Goal: Navigation & Orientation: Find specific page/section

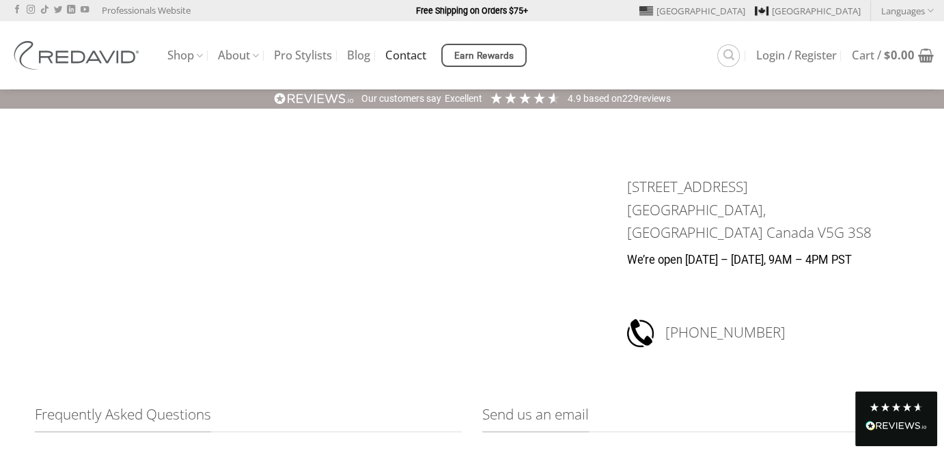
scroll to position [273, 0]
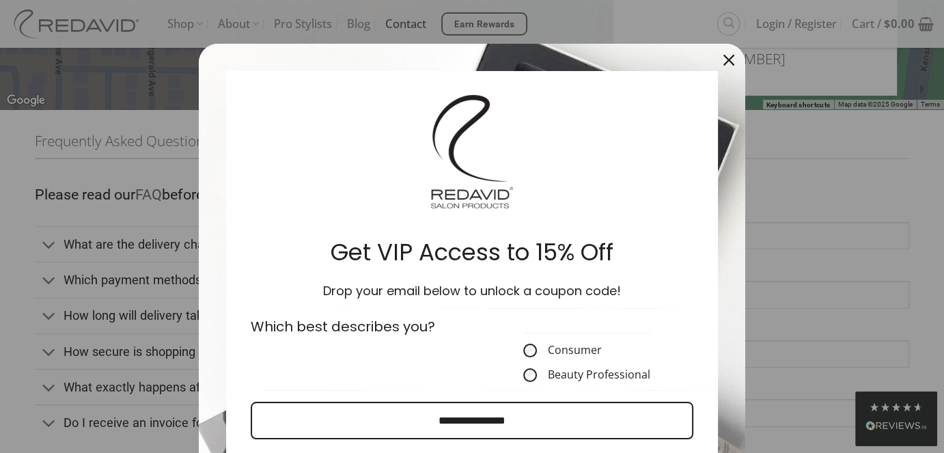
click at [718, 62] on div "Close" at bounding box center [729, 60] width 22 height 22
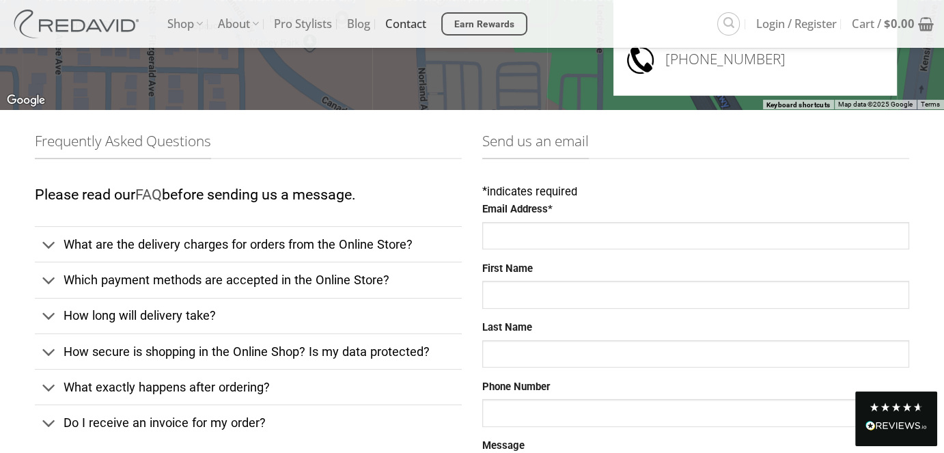
scroll to position [714, 0]
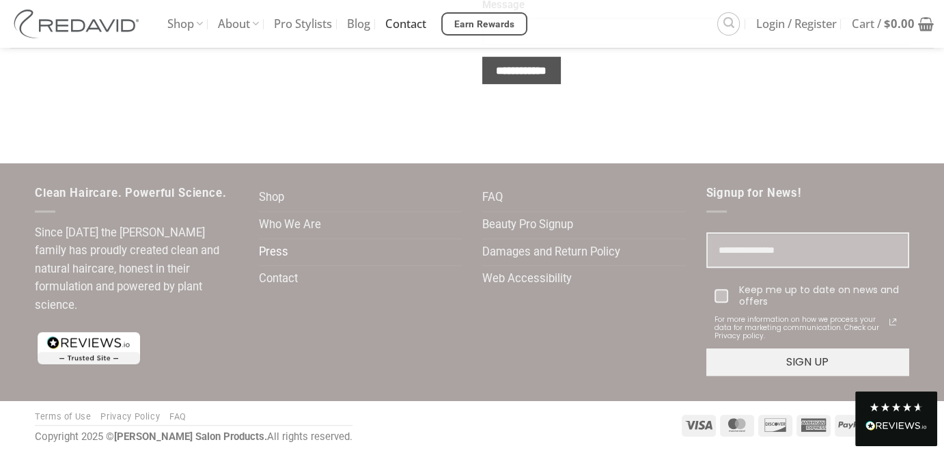
click at [275, 247] on link "Press" at bounding box center [273, 252] width 29 height 27
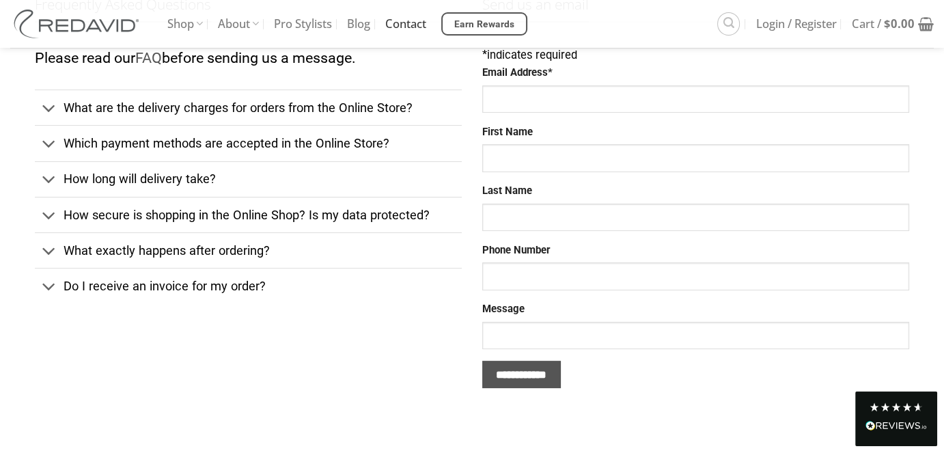
scroll to position [714, 0]
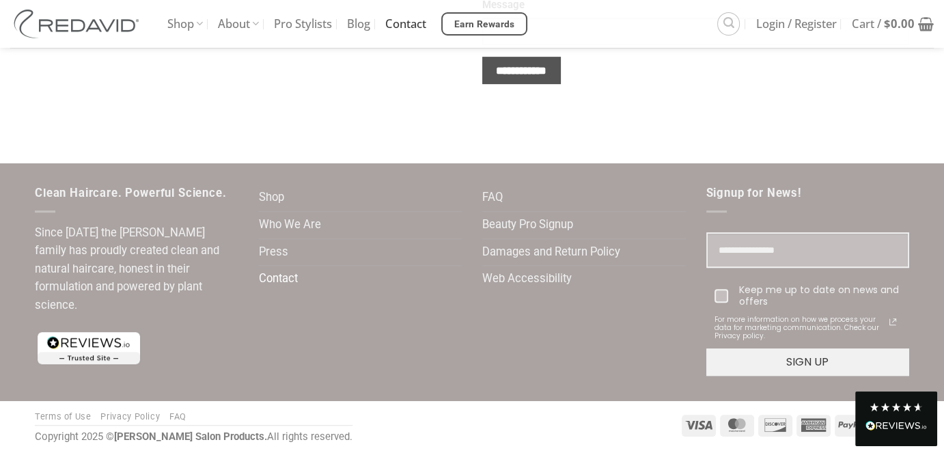
click at [270, 281] on link "Contact" at bounding box center [278, 279] width 39 height 27
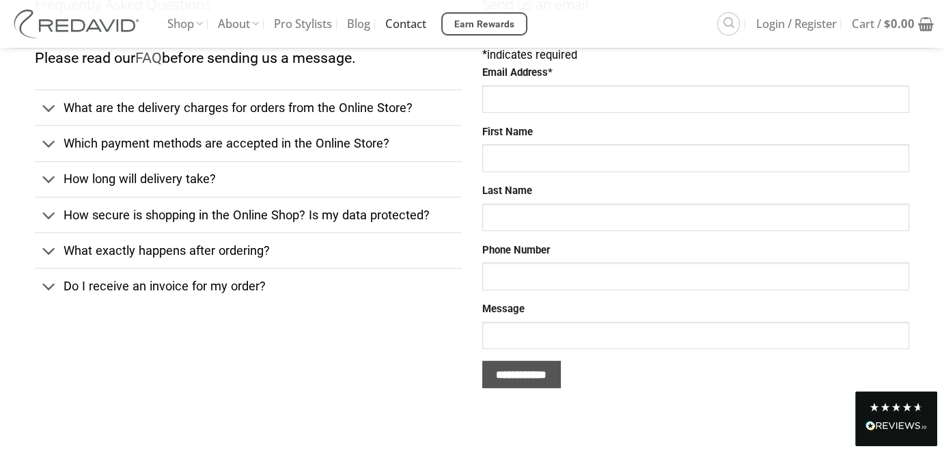
scroll to position [714, 0]
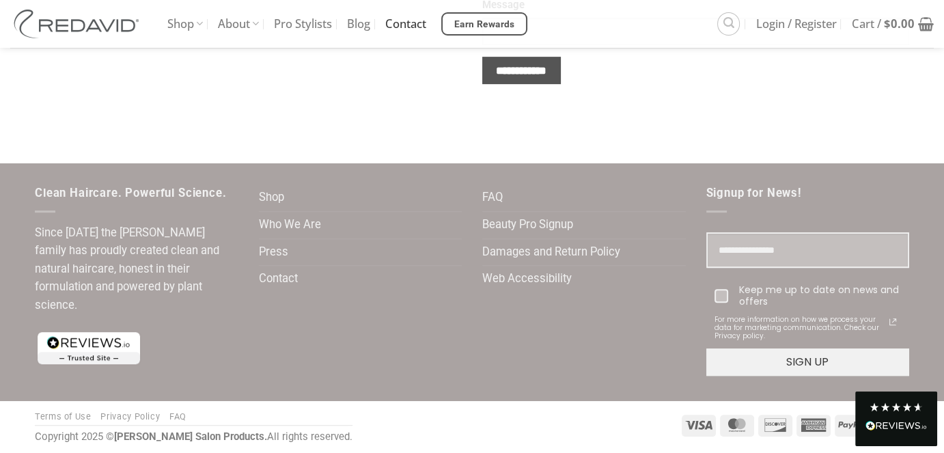
click at [125, 412] on link "Privacy Policy" at bounding box center [129, 416] width 59 height 10
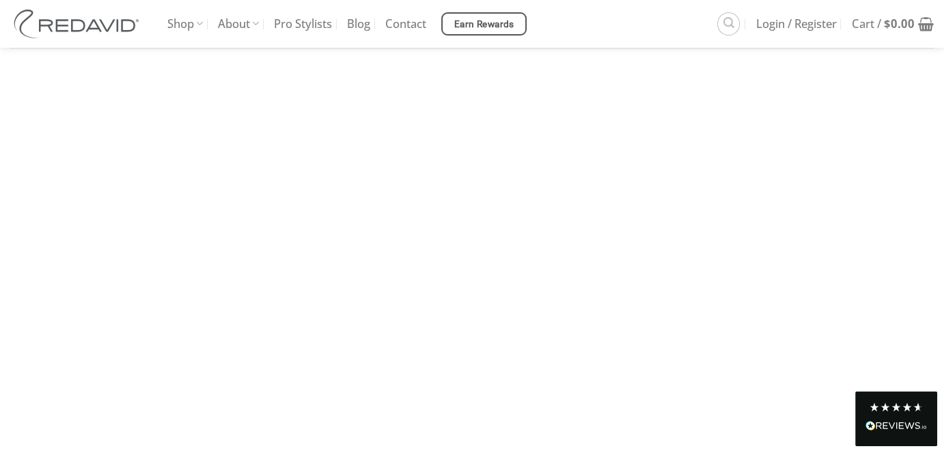
scroll to position [137, 0]
